Goal: Task Accomplishment & Management: Manage account settings

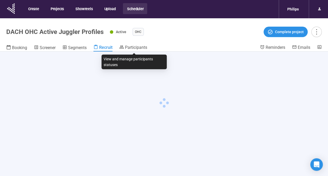
click at [131, 45] on span "Participants" at bounding box center [136, 47] width 22 height 5
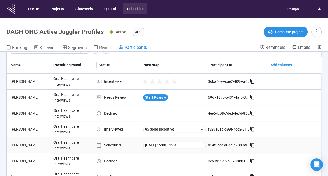
scroll to position [52, 0]
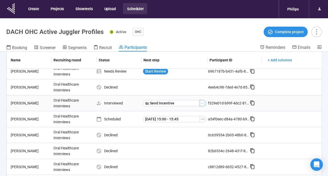
click at [201, 102] on icon "ellipsis" at bounding box center [203, 103] width 4 height 4
click at [189, 110] on span "Mark as No show" at bounding box center [181, 112] width 33 height 6
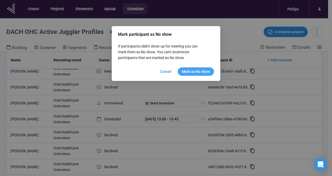
click at [190, 71] on span "Mark as No show" at bounding box center [196, 72] width 28 height 6
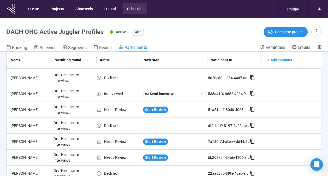
scroll to position [156, 0]
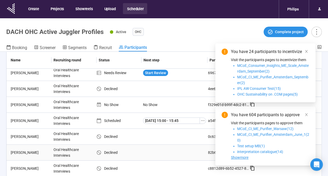
scroll to position [52, 0]
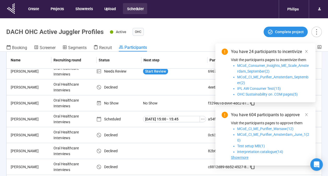
drag, startPoint x: 307, startPoint y: 52, endPoint x: 307, endPoint y: 55, distance: 3.1
click at [307, 51] on icon "close" at bounding box center [306, 52] width 4 height 4
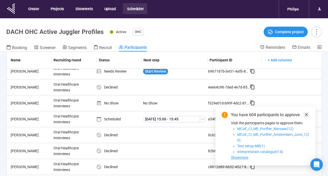
click at [307, 116] on icon "close" at bounding box center [306, 115] width 4 height 4
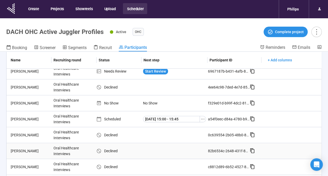
scroll to position [130, 0]
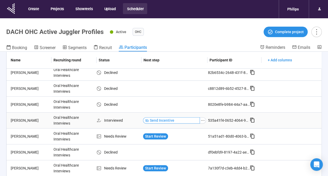
click at [172, 117] on span "Send Incentive" at bounding box center [162, 120] width 25 height 6
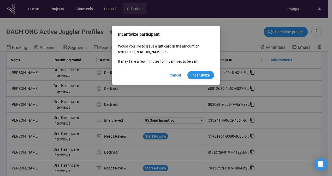
click at [203, 74] on span "Incentivize" at bounding box center [200, 75] width 18 height 6
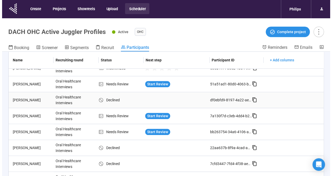
scroll to position [209, 0]
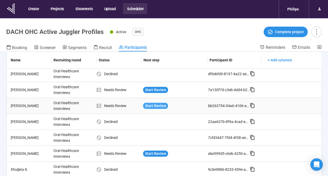
click at [155, 103] on span "Start Review" at bounding box center [155, 106] width 21 height 6
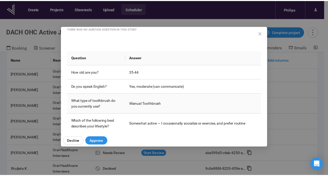
scroll to position [78, 0]
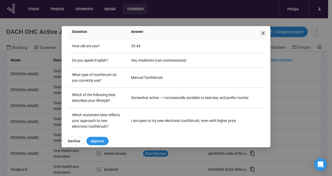
click at [263, 34] on icon "close" at bounding box center [263, 33] width 4 height 4
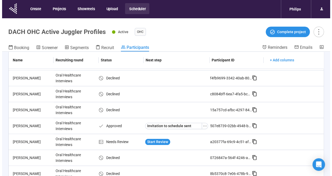
scroll to position [261, 0]
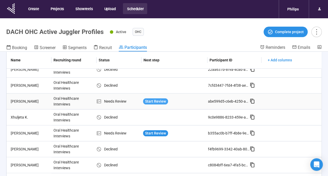
click at [154, 100] on span "Start Review" at bounding box center [155, 101] width 21 height 6
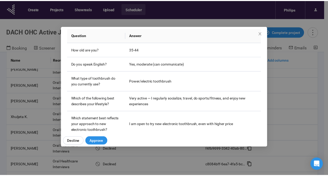
scroll to position [78, 0]
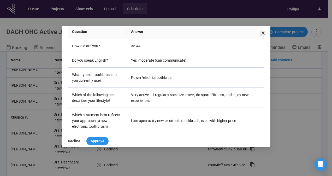
click at [263, 36] on span "Close" at bounding box center [263, 34] width 6 height 6
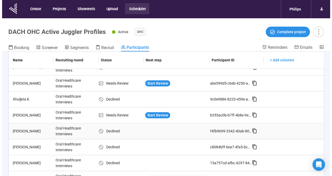
scroll to position [287, 0]
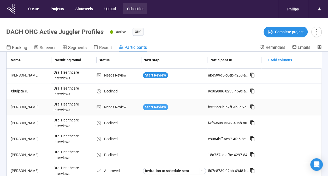
click at [158, 104] on span "Start Review" at bounding box center [155, 107] width 21 height 6
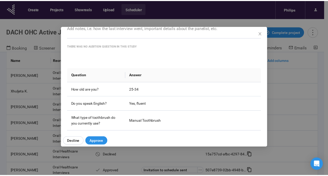
scroll to position [0, 0]
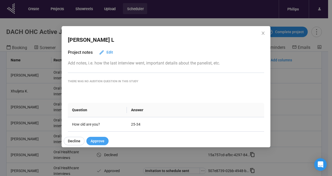
click at [101, 138] on span "Approve" at bounding box center [98, 141] width 14 height 6
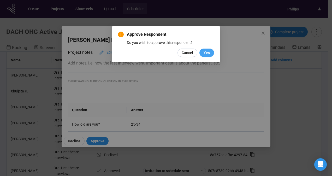
click at [206, 49] on button "Yes" at bounding box center [206, 53] width 15 height 8
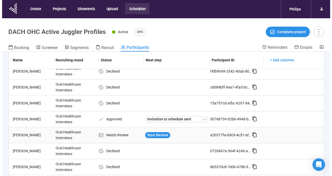
scroll to position [365, 0]
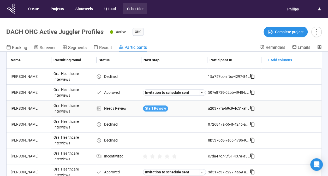
click at [147, 106] on span "Start Review" at bounding box center [155, 108] width 21 height 6
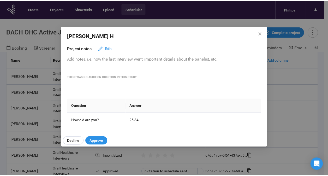
scroll to position [0, 0]
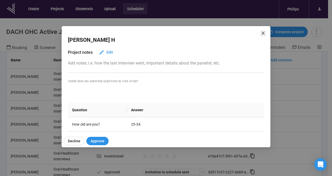
click at [264, 34] on icon "close" at bounding box center [263, 33] width 4 height 4
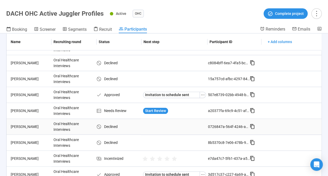
scroll to position [397, 0]
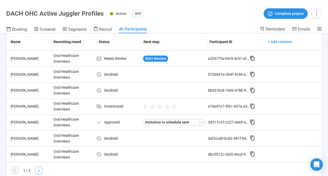
click at [40, 168] on icon "right" at bounding box center [39, 170] width 4 height 4
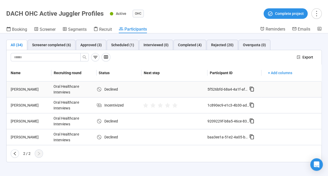
scroll to position [0, 0]
click at [11, 151] on button "button" at bounding box center [15, 153] width 8 height 8
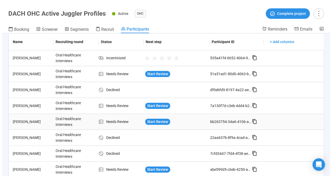
scroll to position [183, 0]
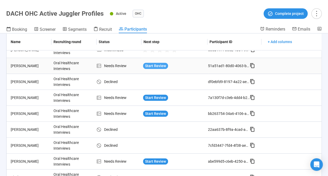
click at [162, 66] on span "Start Review" at bounding box center [155, 66] width 21 height 6
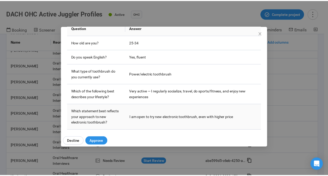
scroll to position [85, 0]
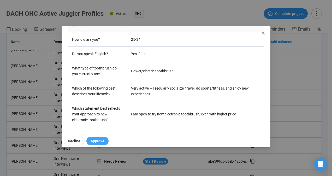
click at [101, 142] on span "Approve" at bounding box center [98, 141] width 14 height 6
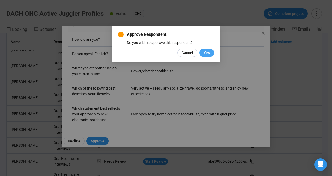
click at [212, 53] on button "Yes" at bounding box center [206, 53] width 15 height 8
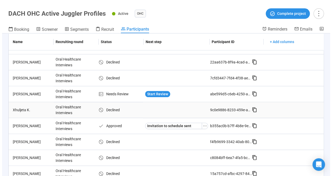
scroll to position [261, 0]
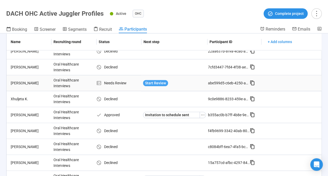
click at [158, 80] on span "Start Review" at bounding box center [155, 83] width 21 height 6
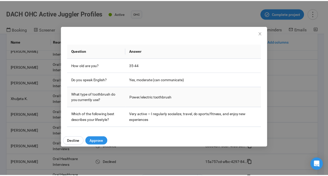
scroll to position [60, 0]
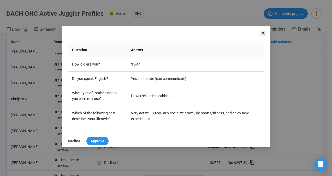
click at [264, 33] on icon "close" at bounding box center [263, 33] width 4 height 4
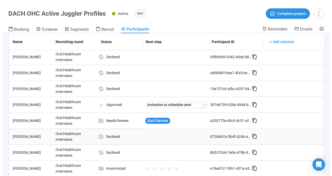
scroll to position [339, 0]
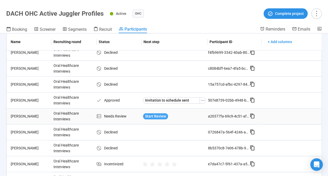
click at [161, 115] on span "Start Review" at bounding box center [155, 116] width 21 height 6
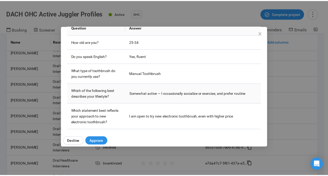
scroll to position [85, 0]
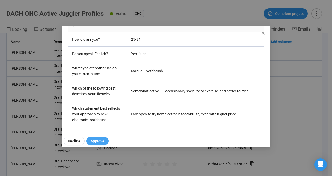
click at [99, 139] on span "Approve" at bounding box center [98, 141] width 14 height 6
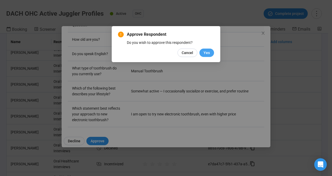
click at [212, 53] on button "Yes" at bounding box center [206, 53] width 15 height 8
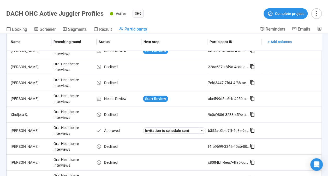
scroll to position [209, 0]
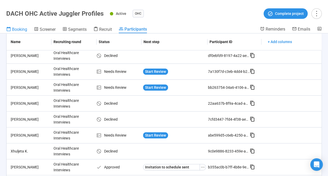
click at [17, 28] on span "Booking" at bounding box center [19, 29] width 15 height 5
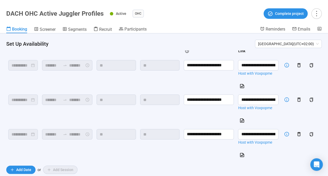
scroll to position [43, 0]
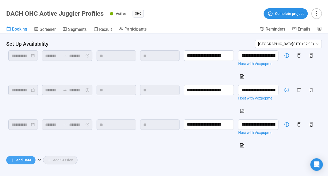
click at [22, 160] on span "Add Date" at bounding box center [23, 160] width 15 height 6
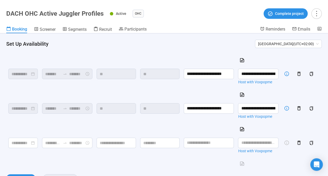
scroll to position [69, 0]
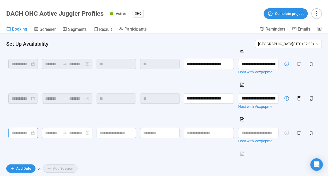
click at [34, 136] on div at bounding box center [22, 133] width 29 height 10
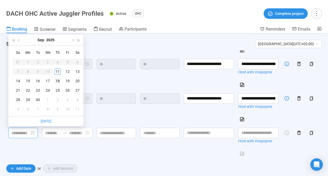
type input "**********"
click at [57, 79] on div "18" at bounding box center [58, 81] width 6 height 6
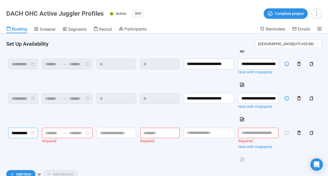
click at [92, 133] on div at bounding box center [67, 133] width 50 height 10
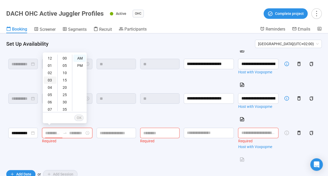
click at [50, 80] on div "03" at bounding box center [50, 79] width 13 height 7
click at [77, 64] on div "PM" at bounding box center [79, 65] width 13 height 7
type input "*******"
click at [79, 130] on input at bounding box center [76, 133] width 15 height 7
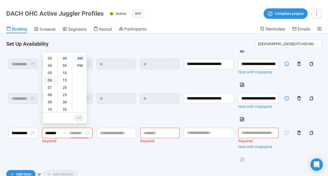
click at [50, 80] on div "06" at bounding box center [50, 79] width 13 height 7
click at [65, 58] on div "00" at bounding box center [65, 58] width 13 height 7
click at [81, 66] on div "PM" at bounding box center [79, 65] width 13 height 7
type input "*******"
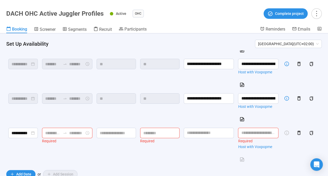
click at [146, 157] on td "Required" at bounding box center [160, 145] width 44 height 40
click at [123, 131] on input at bounding box center [116, 133] width 39 height 10
type input "**"
click at [153, 131] on input at bounding box center [159, 133] width 39 height 10
type input "**"
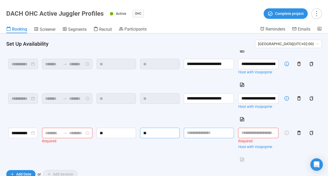
click at [203, 129] on input "text" at bounding box center [209, 133] width 50 height 10
click at [213, 95] on input "**********" at bounding box center [209, 98] width 50 height 10
click at [207, 135] on input "text" at bounding box center [209, 133] width 50 height 10
paste input "**********"
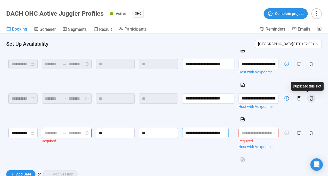
type input "**********"
drag, startPoint x: 307, startPoint y: 96, endPoint x: 259, endPoint y: 133, distance: 60.0
click at [310, 96] on icon "copy" at bounding box center [311, 98] width 3 height 4
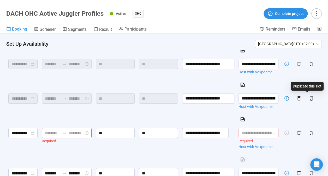
scroll to position [0, 0]
click at [255, 128] on input "text" at bounding box center [258, 133] width 40 height 10
paste input "**********"
type input "**********"
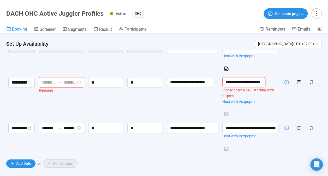
scroll to position [121, 0]
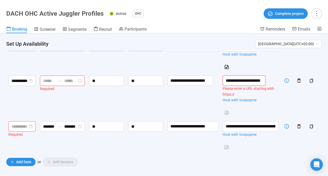
type input "**********"
click at [28, 125] on input at bounding box center [19, 126] width 16 height 7
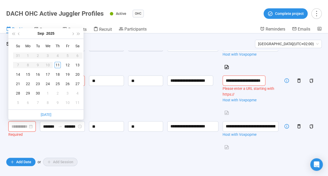
scroll to position [0, 0]
type input "**********"
click at [58, 73] on div "18" at bounding box center [58, 74] width 6 height 6
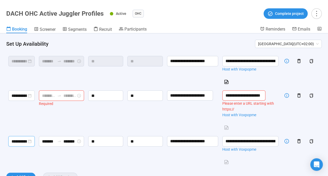
scroll to position [69, 0]
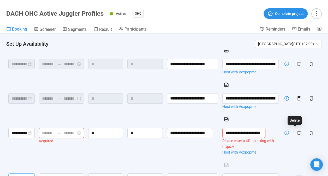
click at [297, 131] on icon "button" at bounding box center [298, 132] width 5 height 5
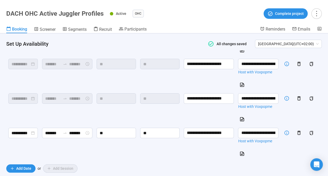
click at [84, 150] on td "******* *******" at bounding box center [67, 142] width 55 height 34
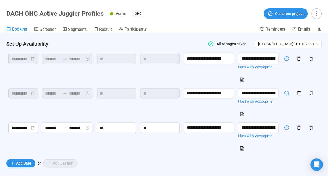
scroll to position [77, 0]
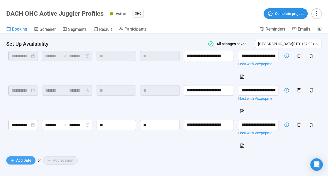
click at [21, 158] on span "Add Date" at bounding box center [23, 160] width 15 height 6
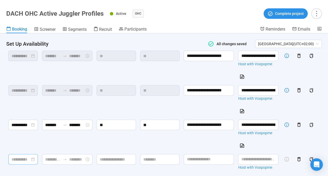
click at [28, 158] on input at bounding box center [20, 159] width 19 height 7
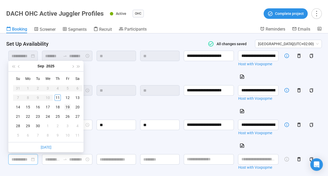
type input "**********"
click at [65, 106] on div "19" at bounding box center [67, 107] width 6 height 6
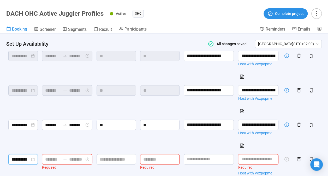
click at [85, 159] on input at bounding box center [76, 159] width 15 height 7
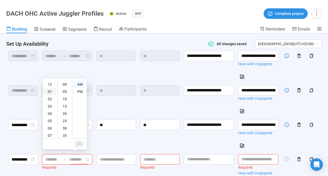
click at [51, 92] on div "01" at bounding box center [50, 91] width 13 height 7
click at [77, 92] on div "PM" at bounding box center [79, 91] width 13 height 7
type input "*******"
click at [53, 162] on div "*******" at bounding box center [67, 159] width 50 height 10
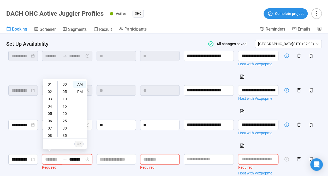
click at [53, 157] on input at bounding box center [52, 159] width 15 height 7
click at [50, 83] on div "01" at bounding box center [50, 84] width 13 height 7
type input "*******"
click at [64, 81] on div "00" at bounding box center [65, 84] width 13 height 7
click at [75, 160] on input "*******" at bounding box center [76, 159] width 15 height 7
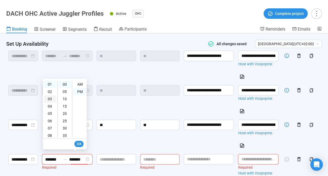
click at [48, 96] on div "03" at bounding box center [50, 98] width 13 height 7
type input "*******"
click at [64, 83] on div "00" at bounding box center [65, 84] width 13 height 7
click at [115, 157] on input at bounding box center [116, 159] width 39 height 10
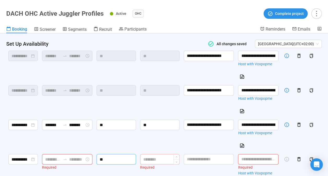
type input "**"
click at [154, 158] on input at bounding box center [159, 159] width 39 height 10
type input "**"
click at [214, 123] on input "**********" at bounding box center [209, 124] width 50 height 10
click at [211, 158] on input "text" at bounding box center [209, 159] width 50 height 10
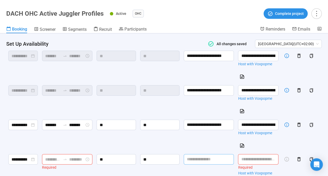
paste input "**********"
type input "**********"
click at [261, 122] on input "**********" at bounding box center [258, 124] width 40 height 10
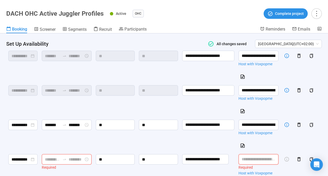
click at [256, 158] on input "text" at bounding box center [258, 159] width 40 height 10
paste input "**********"
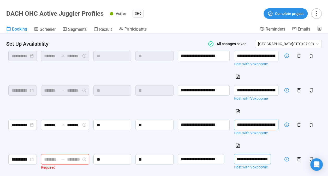
type input "**********"
click at [258, 125] on input "**********" at bounding box center [256, 124] width 45 height 10
click at [260, 158] on input "**********" at bounding box center [252, 159] width 37 height 10
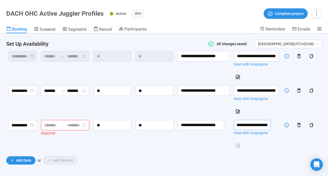
scroll to position [111, 0]
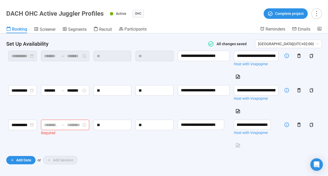
click at [166, 159] on div "Add Date or Add Session" at bounding box center [163, 160] width 315 height 8
click at [221, 154] on form "**********" at bounding box center [163, 63] width 315 height 202
click at [53, 125] on input at bounding box center [51, 125] width 15 height 7
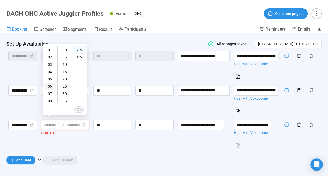
scroll to position [0, 0]
click at [50, 54] on div "01" at bounding box center [50, 56] width 13 height 7
click at [79, 56] on div "PM" at bounding box center [79, 56] width 13 height 7
type input "*******"
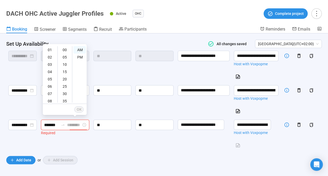
click at [78, 122] on input at bounding box center [74, 125] width 15 height 7
click at [52, 63] on div "03" at bounding box center [50, 64] width 13 height 7
click at [66, 50] on div "00" at bounding box center [65, 49] width 13 height 7
click at [82, 57] on div "PM" at bounding box center [79, 56] width 13 height 7
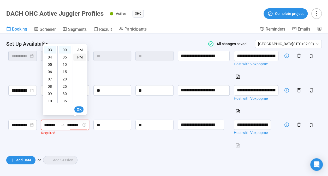
type input "*******"
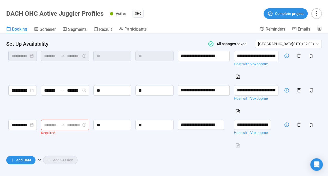
click at [118, 153] on form "**********" at bounding box center [163, 63] width 315 height 202
click at [51, 122] on input at bounding box center [51, 125] width 15 height 7
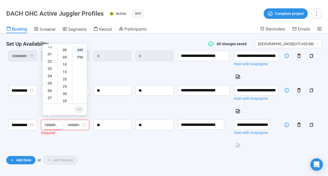
scroll to position [0, 0]
click at [49, 56] on div "01" at bounding box center [50, 56] width 13 height 7
click at [80, 57] on div "PM" at bounding box center [79, 56] width 13 height 7
type input "*******"
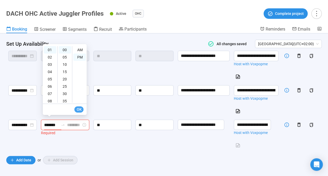
click at [77, 109] on span "OK" at bounding box center [78, 109] width 5 height 6
click at [82, 125] on input at bounding box center [74, 125] width 15 height 7
click at [52, 63] on div "03" at bounding box center [50, 64] width 13 height 7
click at [81, 58] on div "PM" at bounding box center [79, 56] width 13 height 7
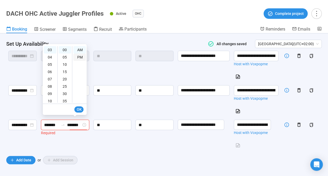
type input "*******"
click at [78, 109] on span "OK" at bounding box center [78, 109] width 5 height 6
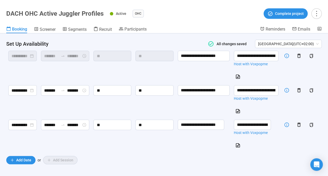
click at [80, 142] on td "******* *******" at bounding box center [65, 134] width 53 height 34
click at [44, 28] on span "Screener" at bounding box center [48, 29] width 16 height 5
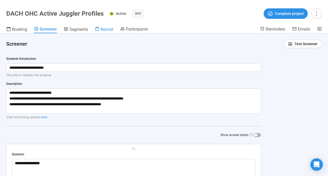
click at [99, 28] on icon at bounding box center [97, 29] width 5 height 5
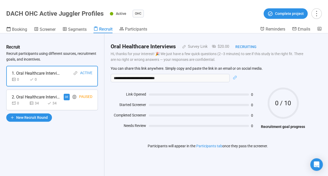
click at [78, 104] on div "0 34 34" at bounding box center [52, 103] width 81 height 6
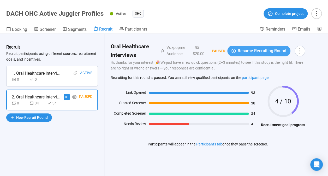
click at [254, 50] on span "Resume Recruiting Round" at bounding box center [262, 50] width 49 height 7
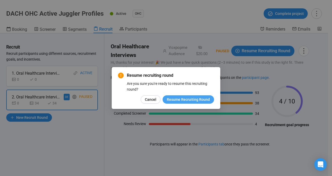
click at [188, 99] on span "Resume Recruiting Round" at bounding box center [188, 100] width 43 height 6
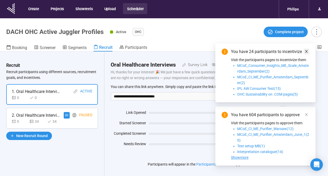
click at [306, 50] on icon "close" at bounding box center [306, 52] width 4 height 4
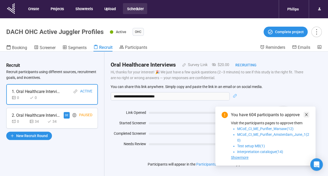
click at [307, 113] on icon "close" at bounding box center [306, 115] width 4 height 4
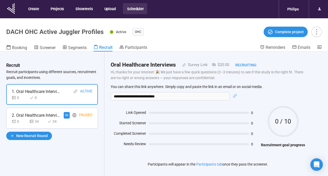
click at [74, 124] on div "0 34 34" at bounding box center [52, 121] width 81 height 6
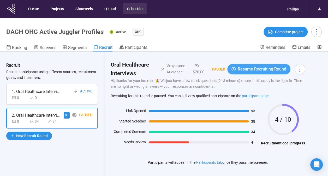
click at [266, 67] on span "Resume Recruiting Round" at bounding box center [262, 69] width 49 height 7
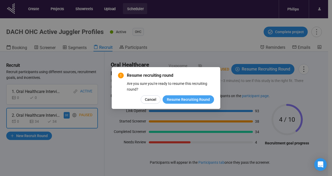
click at [185, 101] on span "Resume Recruiting Round" at bounding box center [188, 100] width 43 height 6
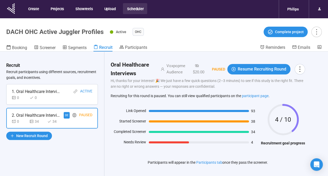
click at [29, 43] on header "DACH OHC Active Juggler Profiles Active OHC Complete project Booking Screener S…" at bounding box center [164, 34] width 328 height 33
click at [46, 49] on span "Screener" at bounding box center [48, 47] width 16 height 5
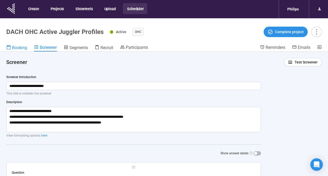
click at [16, 49] on span "Booking" at bounding box center [19, 47] width 15 height 5
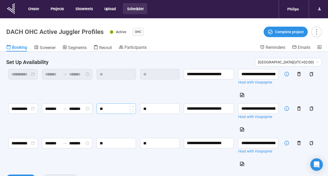
scroll to position [59, 0]
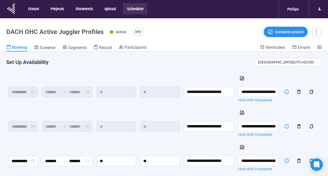
click at [112, 53] on header "Set Up Availability [GEOGRAPHIC_DATA] ( UTC+02:00 )" at bounding box center [164, 60] width 328 height 17
click at [109, 50] on link "Recruit" at bounding box center [102, 48] width 19 height 7
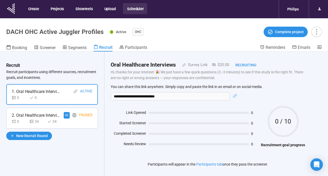
click at [77, 125] on div "2. Oral Healthcare Interviews DE Paused 0 34 34" at bounding box center [52, 118] width 92 height 21
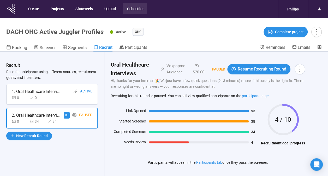
click at [140, 43] on header "DACH OHC Active Juggler Profiles Active OHC Complete project Booking Screener S…" at bounding box center [164, 34] width 328 height 33
click at [139, 46] on span "Participants" at bounding box center [136, 47] width 22 height 5
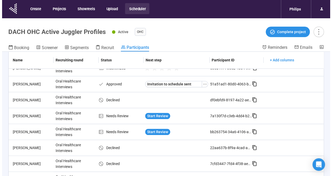
scroll to position [209, 0]
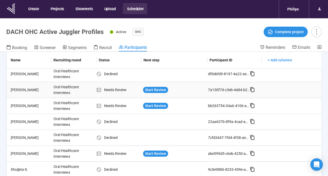
click at [153, 93] on div "Start Review" at bounding box center [174, 90] width 67 height 10
click at [154, 89] on span "Start Review" at bounding box center [155, 90] width 21 height 6
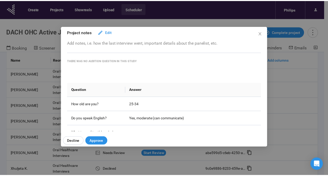
scroll to position [52, 0]
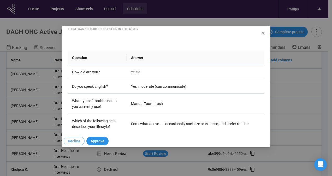
click at [77, 139] on span "Decline" at bounding box center [74, 141] width 13 height 6
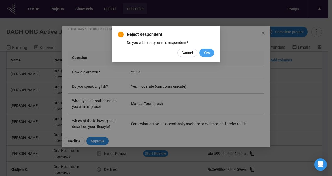
click at [210, 52] on button "Yes" at bounding box center [206, 53] width 15 height 8
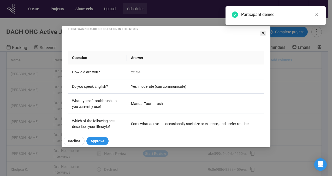
click at [264, 34] on icon "close" at bounding box center [263, 33] width 4 height 4
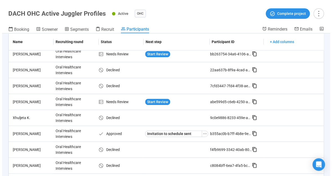
scroll to position [240, 0]
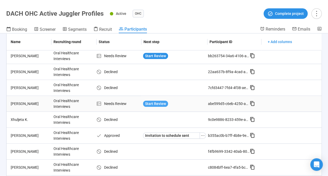
click at [157, 101] on span "Start Review" at bounding box center [155, 104] width 21 height 6
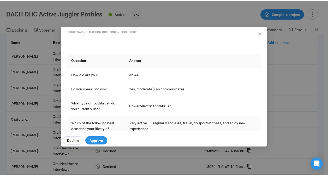
scroll to position [52, 0]
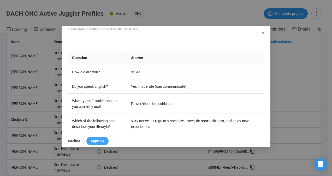
click at [101, 138] on span "Approve" at bounding box center [98, 141] width 14 height 6
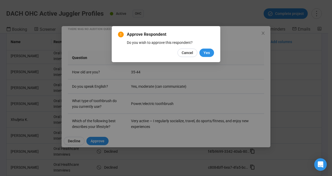
click at [186, 50] on span "Cancel" at bounding box center [187, 53] width 11 height 6
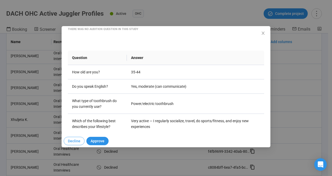
click at [75, 137] on button "Decline" at bounding box center [74, 141] width 21 height 8
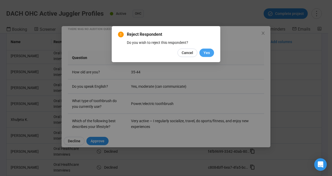
click at [206, 52] on span "Yes" at bounding box center [206, 53] width 6 height 6
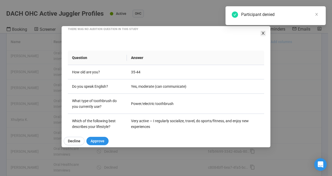
click at [261, 34] on icon "close" at bounding box center [263, 33] width 4 height 4
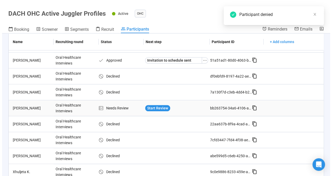
scroll to position [162, 0]
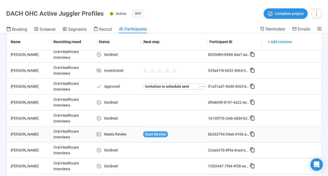
click at [152, 131] on span "Start Review" at bounding box center [155, 134] width 21 height 6
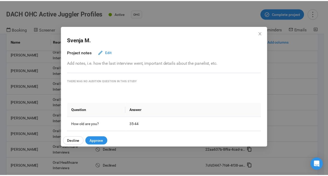
scroll to position [78, 0]
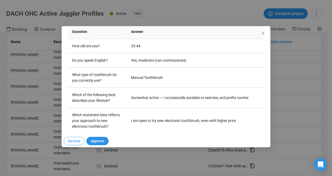
click at [76, 138] on span "Decline" at bounding box center [74, 141] width 13 height 6
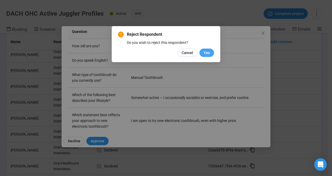
click at [208, 50] on span "Yes" at bounding box center [206, 53] width 6 height 6
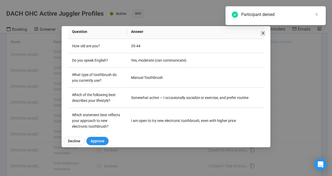
click at [264, 34] on icon "close" at bounding box center [263, 33] width 4 height 4
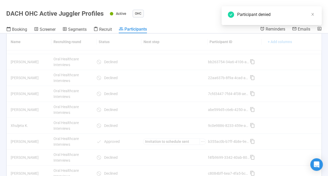
scroll to position [266, 0]
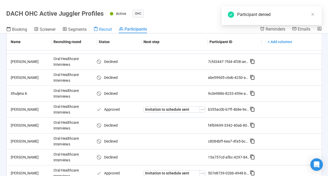
click at [105, 33] on link "Recruit" at bounding box center [102, 29] width 19 height 7
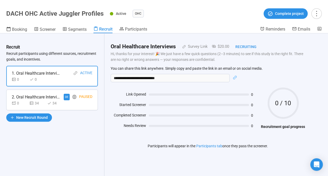
click at [93, 100] on div "2. Oral Healthcare Interviews DE Paused 0 34 34" at bounding box center [52, 99] width 92 height 21
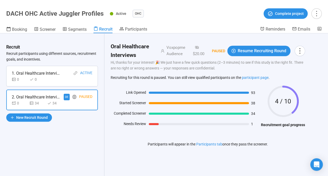
click at [224, 51] on div "Paused" at bounding box center [216, 51] width 20 height 6
click at [268, 53] on span "Resume Recruiting Round" at bounding box center [262, 50] width 49 height 7
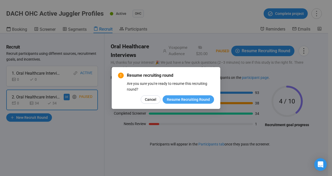
click at [198, 99] on span "Resume Recruiting Round" at bounding box center [188, 100] width 43 height 6
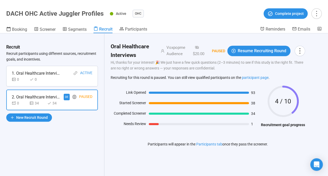
click at [309, 52] on div "Oral Healthcare Interviews Voxpopme Audience $20.00 Paused Resume Recruiting Ro…" at bounding box center [207, 98] width 207 height 130
click at [303, 52] on icon "more" at bounding box center [299, 50] width 7 height 7
click at [205, 62] on p "Hi, thanks for your interest! 🎉 We just have a few quick questions (2–3 minutes…" at bounding box center [208, 64] width 194 height 11
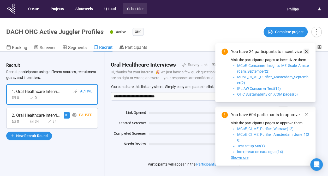
click at [308, 52] on link at bounding box center [306, 52] width 6 height 6
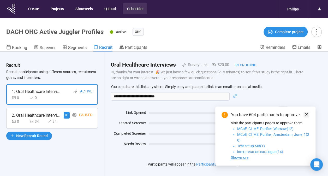
click at [308, 115] on icon "close" at bounding box center [306, 115] width 4 height 4
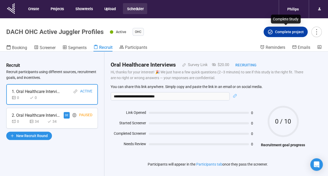
click at [292, 32] on span "Complete project" at bounding box center [289, 32] width 29 height 6
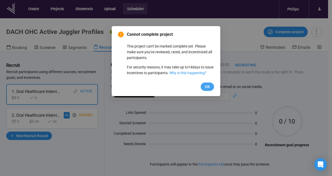
click at [212, 91] on button "OK" at bounding box center [207, 86] width 13 height 8
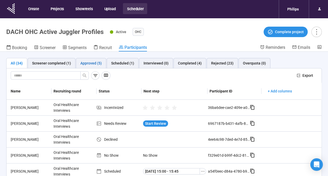
click at [91, 62] on div "Approved (5)" at bounding box center [90, 63] width 21 height 6
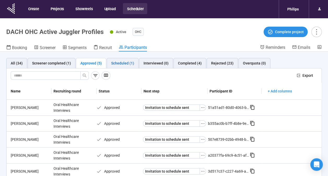
click at [125, 62] on div "Scheduled (1)" at bounding box center [122, 63] width 23 height 6
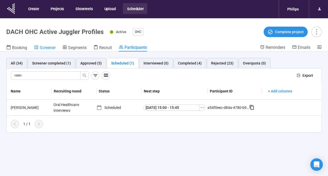
click at [50, 47] on span "Screener" at bounding box center [48, 47] width 16 height 5
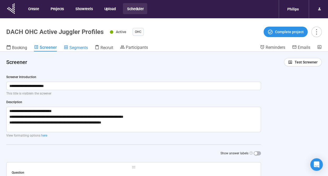
click at [76, 50] on span "Segments" at bounding box center [78, 47] width 19 height 5
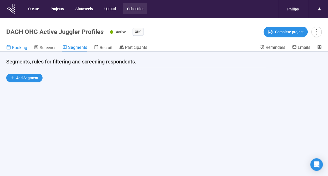
click at [18, 48] on span "Booking" at bounding box center [19, 47] width 15 height 5
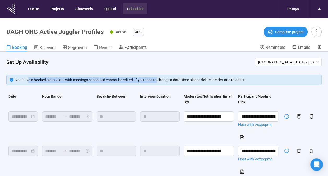
drag, startPoint x: 28, startPoint y: 80, endPoint x: 157, endPoint y: 80, distance: 128.8
click at [157, 80] on div "You have 6 booked slots. Slots with meetings scheduled cannot be edited. If you…" at bounding box center [166, 80] width 303 height 6
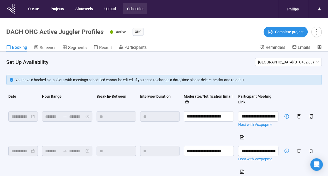
drag, startPoint x: 157, startPoint y: 80, endPoint x: 164, endPoint y: 79, distance: 7.3
click at [164, 79] on div "You have 6 booked slots. Slots with meetings scheduled cannot be edited. If you…" at bounding box center [166, 80] width 303 height 6
click at [186, 81] on div "You have 6 booked slots. Slots with meetings scheduled cannot be edited. If you…" at bounding box center [166, 80] width 303 height 6
click at [149, 81] on div "You have 6 booked slots. Slots with meetings scheduled cannot be edited. If you…" at bounding box center [166, 80] width 303 height 6
drag, startPoint x: 56, startPoint y: 78, endPoint x: 177, endPoint y: 79, distance: 120.5
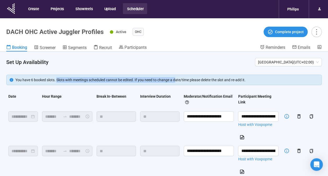
click at [177, 79] on div "You have 6 booked slots. Slots with meetings scheduled cannot be edited. If you…" at bounding box center [166, 80] width 303 height 6
drag, startPoint x: 177, startPoint y: 79, endPoint x: 199, endPoint y: 79, distance: 21.9
click at [199, 79] on div "You have 6 booked slots. Slots with meetings scheduled cannot be edited. If you…" at bounding box center [166, 80] width 303 height 6
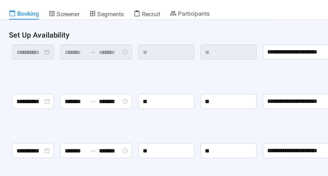
scroll to position [18, 0]
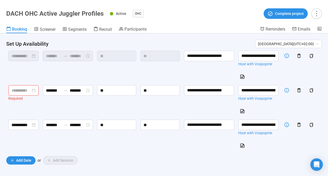
click at [28, 89] on input at bounding box center [20, 90] width 19 height 7
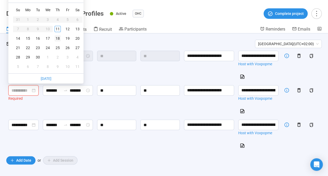
type input "**********"
click at [57, 38] on div "18" at bounding box center [58, 38] width 6 height 6
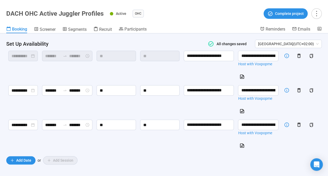
click at [56, 140] on td "******* *******" at bounding box center [67, 134] width 55 height 34
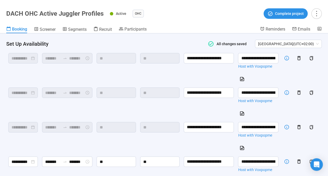
scroll to position [7, 0]
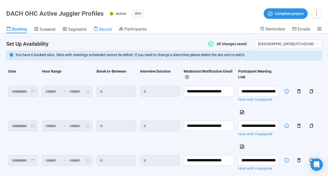
click at [106, 27] on span "Recruit" at bounding box center [105, 29] width 13 height 5
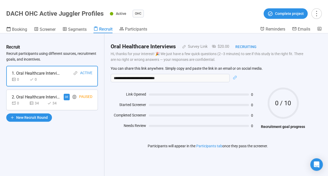
click at [89, 106] on div "2. Oral Healthcare Interviews DE Paused 0 34 34" at bounding box center [52, 99] width 92 height 21
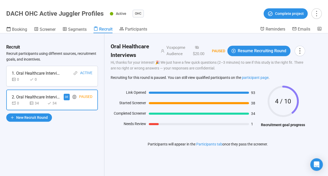
drag, startPoint x: 83, startPoint y: 99, endPoint x: 79, endPoint y: 102, distance: 4.8
click at [79, 101] on div "0 34 34" at bounding box center [52, 103] width 81 height 6
click at [225, 53] on div "Paused" at bounding box center [216, 51] width 20 height 6
click at [244, 52] on span "Resume Recruiting Round" at bounding box center [262, 50] width 49 height 7
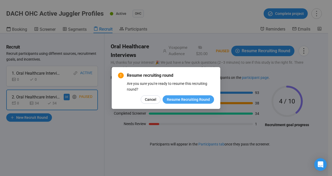
click at [180, 100] on span "Resume Recruiting Round" at bounding box center [188, 100] width 43 height 6
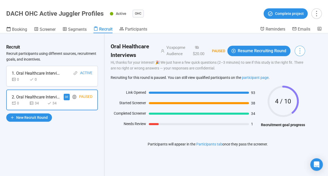
click at [303, 52] on icon "more" at bounding box center [299, 50] width 7 height 7
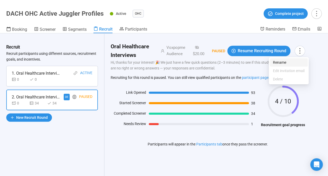
click at [290, 60] on span "Rename" at bounding box center [289, 62] width 32 height 6
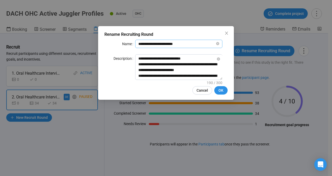
click at [178, 43] on input "**********" at bounding box center [176, 44] width 77 height 6
drag, startPoint x: 164, startPoint y: 43, endPoint x: 111, endPoint y: 45, distance: 53.0
click at [111, 45] on div "**********" at bounding box center [165, 44] width 123 height 8
click at [169, 43] on input "**********" at bounding box center [176, 44] width 77 height 6
click at [177, 43] on input "**********" at bounding box center [176, 44] width 77 height 6
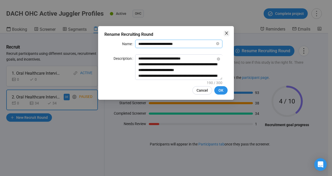
click at [227, 33] on icon "close" at bounding box center [226, 33] width 4 height 4
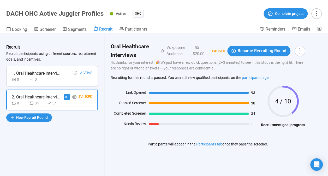
click at [310, 56] on div "Oral Healthcare Interviews Voxpopme Audience $20.00 Paused Resume Recruiting Ro…" at bounding box center [207, 98] width 207 height 130
click at [301, 46] on div "Resume Recruiting Round" at bounding box center [265, 51] width 80 height 10
click at [275, 48] on span "Resume Recruiting Round" at bounding box center [262, 50] width 49 height 7
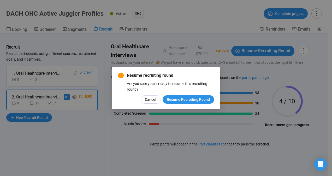
click at [198, 104] on div "Resume recruiting round Are you sure you're ready to resume this recruiting rou…" at bounding box center [166, 88] width 109 height 42
click at [197, 101] on span "Resume Recruiting Round" at bounding box center [188, 100] width 43 height 6
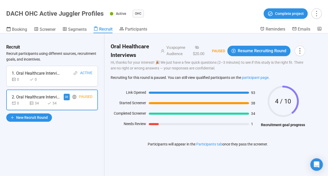
click at [128, 143] on div "Oral Healthcare Interviews Voxpopme Audience $20.00 Paused Resume Recruiting Ro…" at bounding box center [207, 98] width 207 height 130
click at [140, 31] on span "Participants" at bounding box center [136, 29] width 22 height 5
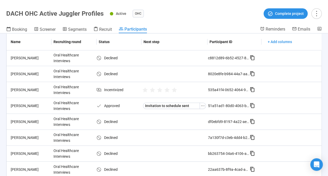
scroll to position [26, 0]
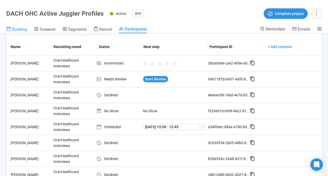
click at [13, 29] on span "Booking" at bounding box center [19, 29] width 15 height 5
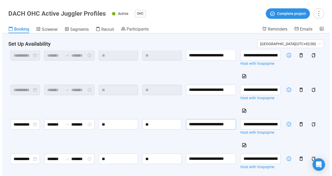
scroll to position [59, 0]
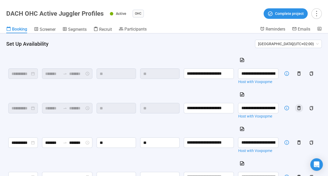
click at [297, 108] on icon "button" at bounding box center [298, 107] width 5 height 5
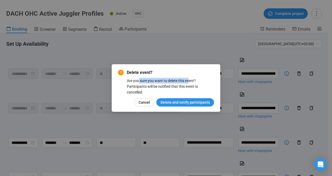
drag, startPoint x: 183, startPoint y: 80, endPoint x: 189, endPoint y: 80, distance: 5.2
click at [189, 80] on div "Are you sure you want to delete this event? Participants will be notified that …" at bounding box center [170, 86] width 87 height 17
drag, startPoint x: 189, startPoint y: 80, endPoint x: 152, endPoint y: 88, distance: 37.6
click at [152, 88] on div "Are you sure you want to delete this event? Participants will be notified that …" at bounding box center [170, 86] width 87 height 17
drag, startPoint x: 129, startPoint y: 86, endPoint x: 204, endPoint y: 86, distance: 74.6
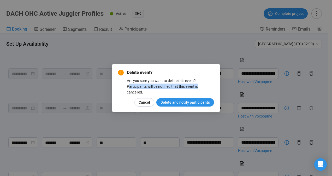
click at [204, 86] on div "Are you sure you want to delete this event? Participants will be notified that …" at bounding box center [170, 86] width 87 height 17
drag, startPoint x: 204, startPoint y: 86, endPoint x: 154, endPoint y: 88, distance: 49.6
click at [154, 88] on div "Are you sure you want to delete this event? Participants will be notified that …" at bounding box center [170, 86] width 87 height 17
click at [132, 87] on div "Are you sure you want to delete this event? Participants will be notified that …" at bounding box center [170, 86] width 87 height 17
click at [141, 106] on button "Cancel" at bounding box center [144, 102] width 20 height 8
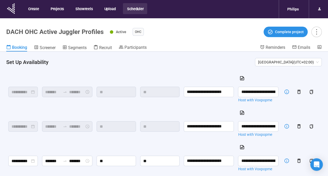
scroll to position [0, 0]
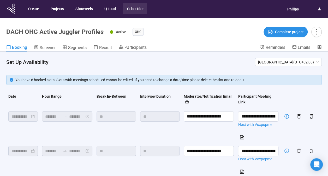
click at [90, 83] on div "You have 6 booked slots. Slots with meetings scheduled cannot be edited. If you…" at bounding box center [163, 80] width 315 height 10
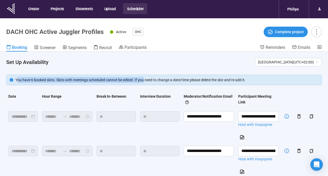
drag, startPoint x: 17, startPoint y: 79, endPoint x: 145, endPoint y: 79, distance: 128.3
click at [145, 79] on div "You have 6 booked slots. Slots with meetings scheduled cannot be edited. If you…" at bounding box center [166, 80] width 303 height 6
drag, startPoint x: 145, startPoint y: 79, endPoint x: 106, endPoint y: 79, distance: 38.6
click at [106, 79] on div "You have 6 booked slots. Slots with meetings scheduled cannot be edited. If you…" at bounding box center [166, 80] width 303 height 6
click at [82, 79] on div "You have 6 booked slots. Slots with meetings scheduled cannot be edited. If you…" at bounding box center [166, 80] width 303 height 6
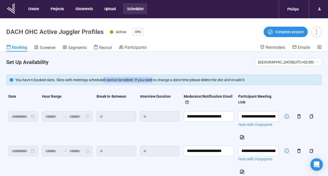
drag, startPoint x: 105, startPoint y: 80, endPoint x: 153, endPoint y: 81, distance: 48.8
click at [153, 81] on div "You have 6 booked slots. Slots with meetings scheduled cannot be edited. If you…" at bounding box center [166, 80] width 303 height 6
drag, startPoint x: 153, startPoint y: 81, endPoint x: 159, endPoint y: 79, distance: 6.1
click at [159, 79] on div "You have 6 booked slots. Slots with meetings scheduled cannot be edited. If you…" at bounding box center [166, 80] width 303 height 6
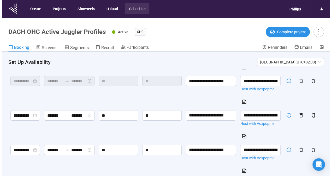
scroll to position [78, 0]
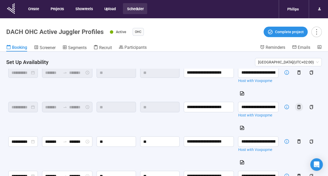
click at [296, 106] on icon "button" at bounding box center [298, 106] width 5 height 5
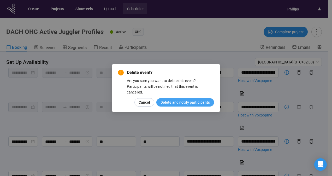
click at [177, 104] on span "Delete and notify participants" at bounding box center [184, 102] width 49 height 6
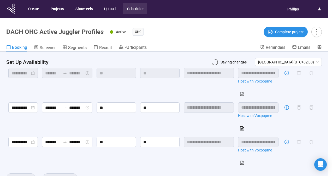
scroll to position [77, 0]
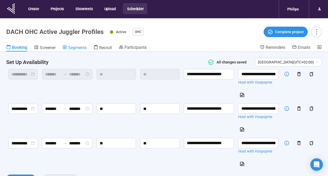
click at [76, 46] on span "Segments" at bounding box center [77, 47] width 19 height 5
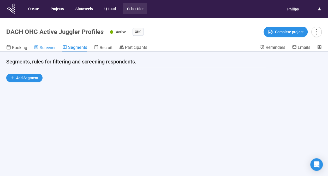
click at [40, 49] on span "Screener" at bounding box center [48, 47] width 16 height 5
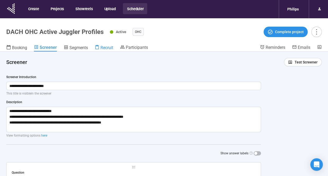
click at [102, 48] on span "Recruit" at bounding box center [106, 47] width 13 height 5
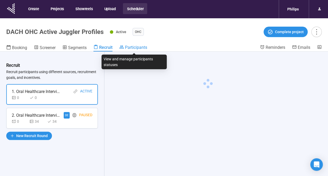
click at [126, 48] on span "Participants" at bounding box center [136, 47] width 22 height 5
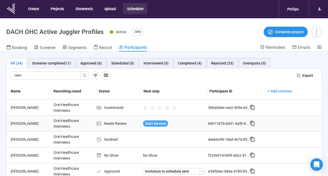
click at [158, 121] on span "Start Review" at bounding box center [155, 124] width 21 height 6
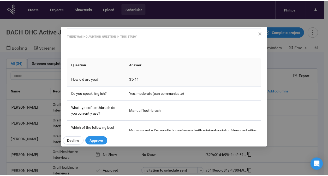
scroll to position [59, 0]
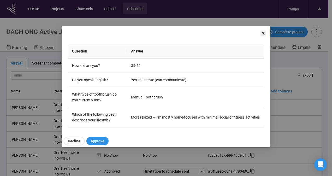
click at [262, 34] on icon "close" at bounding box center [263, 33] width 4 height 4
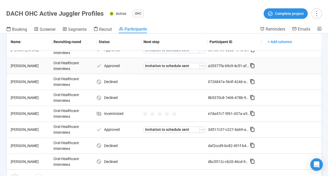
scroll to position [397, 0]
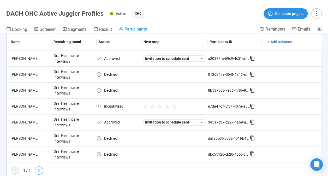
click at [41, 168] on button "button" at bounding box center [39, 170] width 8 height 8
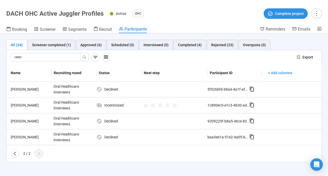
scroll to position [0, 0]
click at [11, 150] on button "button" at bounding box center [15, 153] width 8 height 8
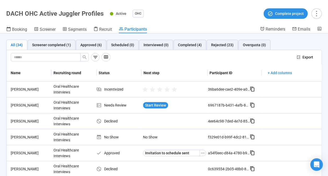
click at [5, 28] on header "DACH OHC Active Juggler Profiles Active OHC Complete project Booking Screener S…" at bounding box center [164, 16] width 328 height 33
click at [11, 29] on div "Booking" at bounding box center [16, 29] width 21 height 5
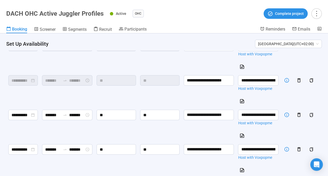
scroll to position [77, 0]
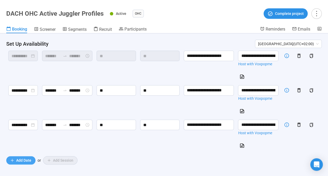
click at [30, 157] on span "Add Date" at bounding box center [23, 160] width 15 height 6
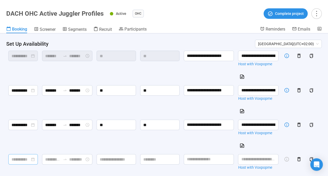
click at [31, 156] on div at bounding box center [22, 159] width 23 height 7
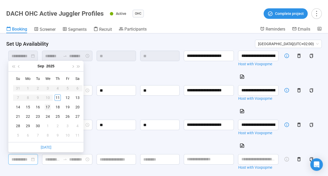
type input "**********"
click at [48, 106] on div "17" at bounding box center [48, 107] width 6 height 6
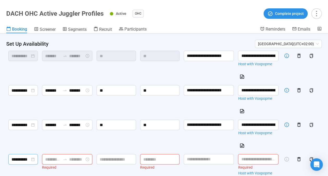
click at [55, 159] on input at bounding box center [52, 159] width 15 height 7
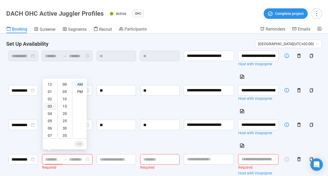
click at [50, 105] on div "03" at bounding box center [50, 106] width 13 height 7
click at [82, 91] on div "PM" at bounding box center [79, 91] width 13 height 7
type input "*******"
click at [83, 161] on div "*******" at bounding box center [67, 159] width 50 height 10
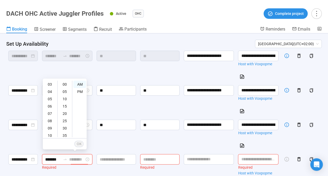
click at [82, 159] on input at bounding box center [76, 159] width 15 height 7
click at [50, 97] on div "05" at bounding box center [50, 98] width 13 height 7
click at [81, 91] on div "PM" at bounding box center [79, 91] width 13 height 7
type input "*******"
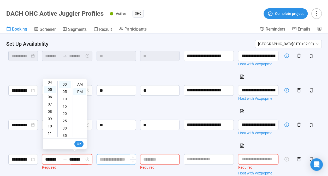
click at [110, 158] on input at bounding box center [116, 159] width 39 height 10
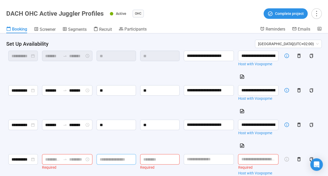
click at [67, 157] on icon "swap-right" at bounding box center [65, 159] width 4 height 4
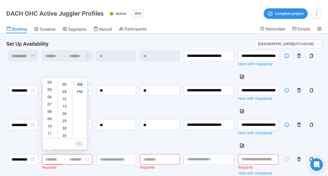
click at [58, 159] on input at bounding box center [52, 159] width 15 height 7
click at [51, 85] on div "03" at bounding box center [50, 85] width 13 height 7
click at [63, 86] on div "00" at bounding box center [65, 84] width 13 height 7
click at [80, 92] on div "PM" at bounding box center [79, 91] width 13 height 7
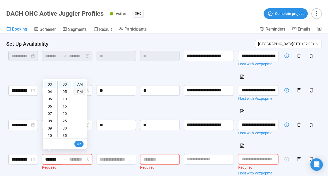
type input "*******"
click at [79, 159] on input at bounding box center [76, 159] width 15 height 7
click at [52, 98] on div "05" at bounding box center [50, 98] width 13 height 7
click at [65, 83] on div "00" at bounding box center [65, 84] width 13 height 7
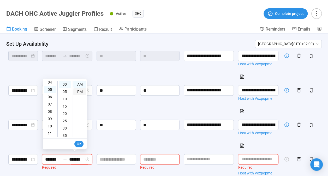
click at [80, 90] on div "PM" at bounding box center [79, 91] width 13 height 7
type input "*******"
click at [79, 142] on span "OK" at bounding box center [78, 144] width 5 height 6
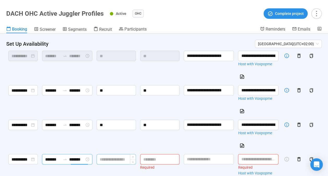
click at [118, 159] on input at bounding box center [116, 159] width 39 height 10
type input "**"
click at [152, 164] on div "Required" at bounding box center [159, 167] width 39 height 6
click at [152, 158] on input at bounding box center [159, 159] width 39 height 10
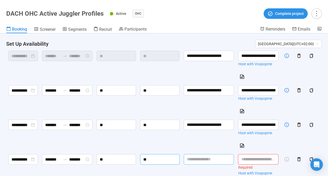
type input "**"
click at [201, 160] on input "text" at bounding box center [209, 159] width 50 height 10
click at [209, 122] on input "**********" at bounding box center [209, 124] width 50 height 10
click at [210, 161] on input "text" at bounding box center [209, 159] width 50 height 10
click at [209, 159] on input "text" at bounding box center [209, 159] width 50 height 10
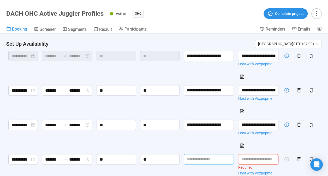
paste input "**********"
type input "**********"
click at [251, 155] on input "text" at bounding box center [258, 159] width 40 height 10
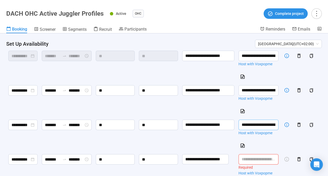
click at [261, 121] on input "**********" at bounding box center [258, 124] width 40 height 10
click at [253, 156] on input "text" at bounding box center [258, 159] width 40 height 10
paste input "**********"
type input "**********"
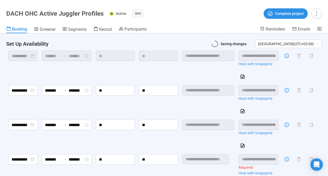
scroll to position [0, 141]
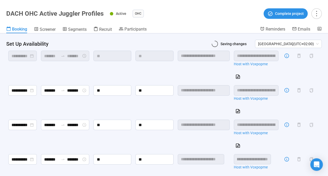
type input "**********"
type input "*******"
type input "**********"
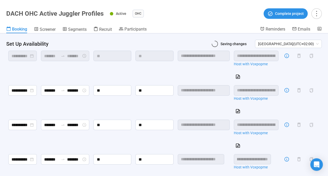
type input "*******"
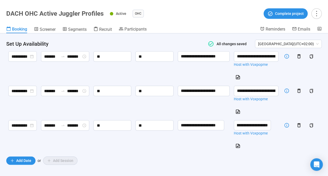
scroll to position [111, 0]
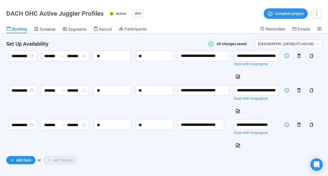
click at [151, 29] on div "Booking Screener Segments Recruit Participants" at bounding box center [133, 29] width 254 height 7
click at [140, 29] on span "Participants" at bounding box center [135, 29] width 22 height 5
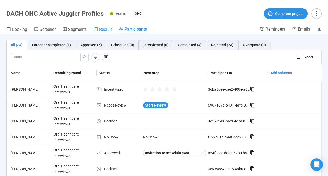
click at [106, 27] on span "Recruit" at bounding box center [105, 29] width 13 height 5
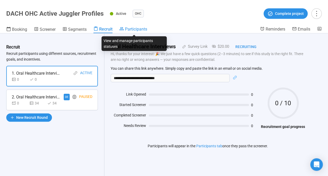
click at [126, 28] on span "Participants" at bounding box center [136, 29] width 22 height 5
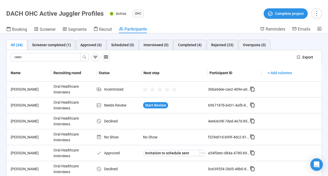
click at [279, 46] on div "All (34) Screener completed (1) Approved (6) Scheduled (0) Interviewed (0) Comp…" at bounding box center [163, 45] width 315 height 10
click at [107, 44] on div "Scheduled (0)" at bounding box center [123, 45] width 32 height 10
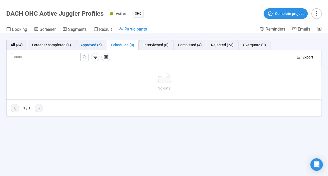
click at [89, 44] on div "Approved (6)" at bounding box center [90, 45] width 21 height 6
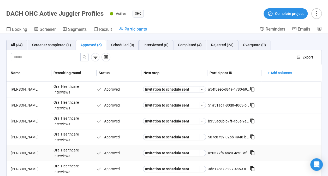
scroll to position [17, 0]
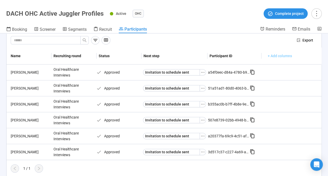
click at [277, 56] on span "+ Add columns" at bounding box center [280, 56] width 24 height 6
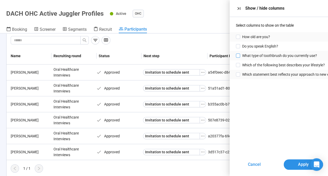
click at [240, 53] on span "What type of toothbrush do you currently use?" at bounding box center [279, 56] width 79 height 6
click at [302, 163] on span "Apply" at bounding box center [303, 164] width 11 height 7
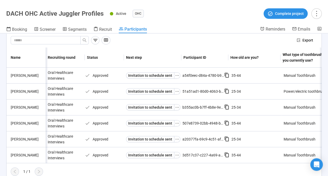
scroll to position [0, 67]
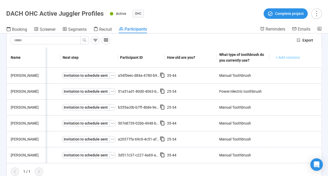
click at [285, 56] on span "+ Add columns" at bounding box center [287, 58] width 24 height 6
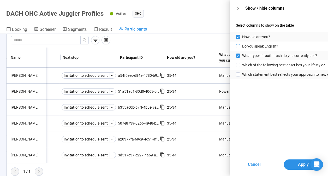
click at [277, 44] on span "Do you speak English?" at bounding box center [260, 46] width 36 height 6
click at [298, 167] on span "Apply" at bounding box center [303, 164] width 11 height 7
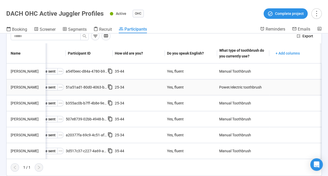
scroll to position [0, 0]
